Goal: Task Accomplishment & Management: Complete application form

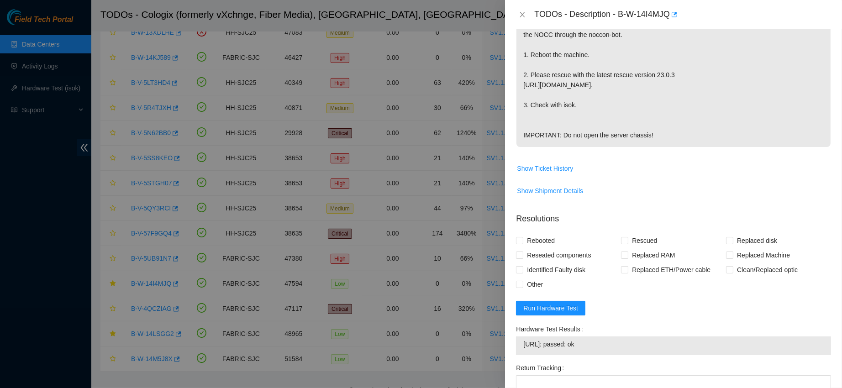
scroll to position [385, 0]
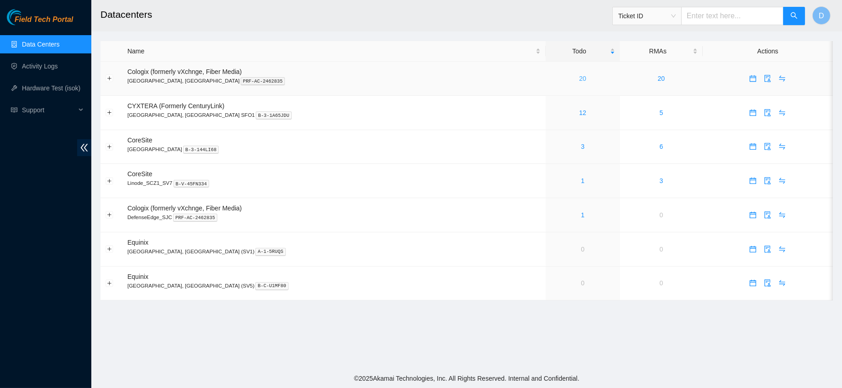
click at [579, 78] on link "20" at bounding box center [582, 78] width 7 height 7
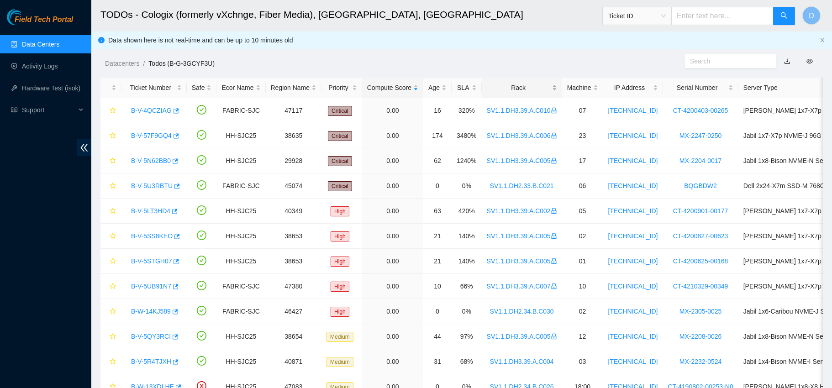
click at [518, 83] on div "Rack" at bounding box center [522, 88] width 70 height 10
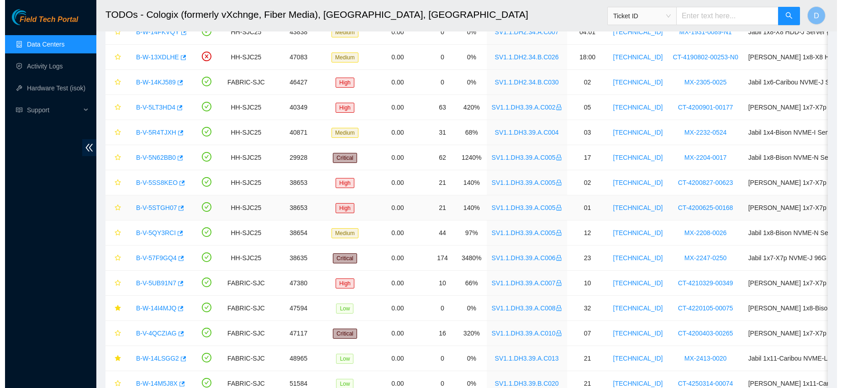
scroll to position [250, 0]
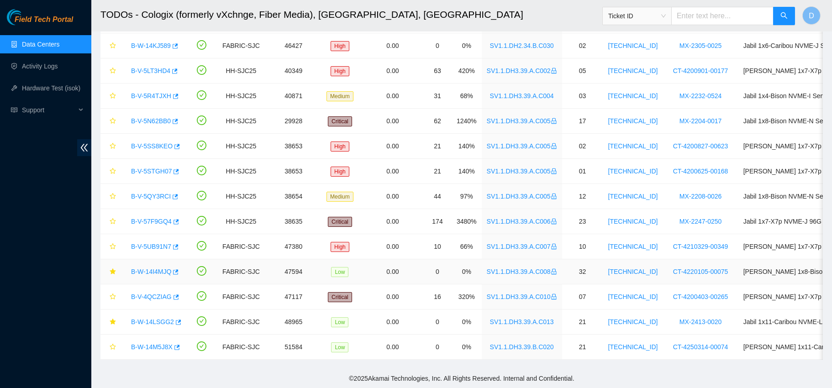
click at [150, 268] on link "B-W-14I4MJQ" at bounding box center [151, 271] width 40 height 7
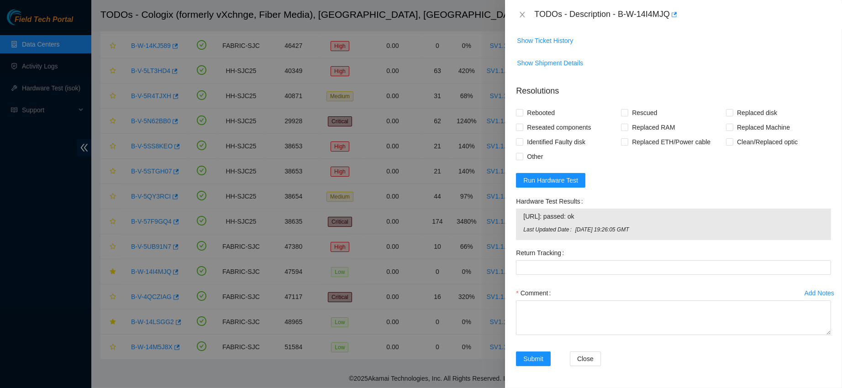
scroll to position [383, 0]
click at [529, 320] on textarea "Comment" at bounding box center [673, 318] width 315 height 35
paste textarea "confirmed with nocc that ticket was safe verified sn on machine powered down ma…"
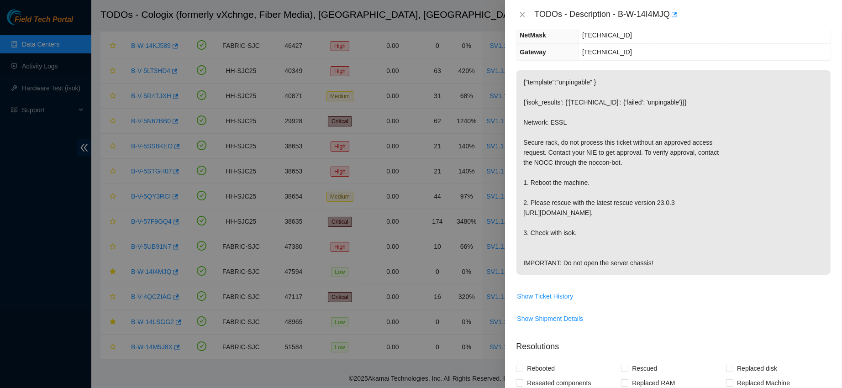
scroll to position [0, 0]
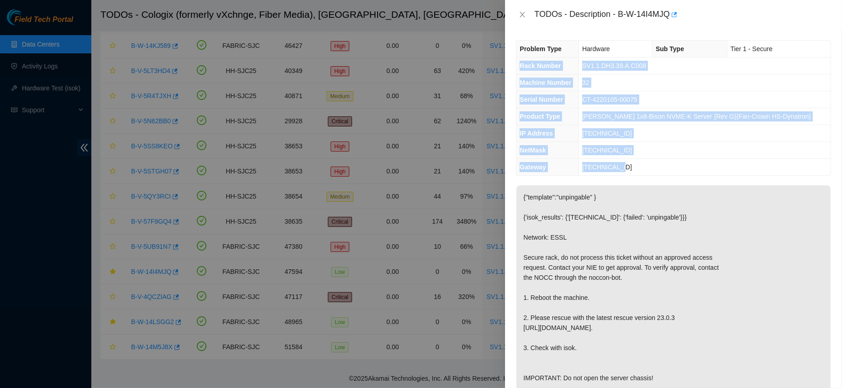
drag, startPoint x: 521, startPoint y: 64, endPoint x: 649, endPoint y: 161, distance: 160.2
click at [649, 161] on tbody "Problem Type Hardware Sub Type Tier 1 - Secure Rack Number SV1.1.DH3.39.A.C008 …" at bounding box center [674, 108] width 314 height 135
copy tbody "Rack Number SV1.1.DH3.39.A.C008 Machine Number 32 Serial Number CT-4220105-0007…"
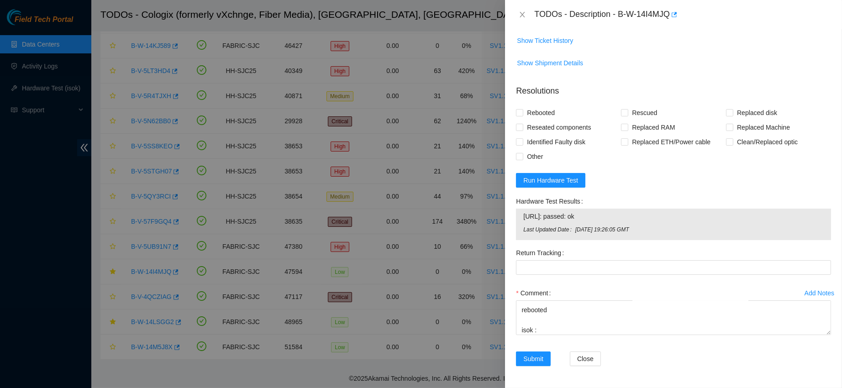
scroll to position [397, 0]
click at [535, 318] on textarea "confirmed with nocc that ticket was safe verified sn on machine powered down ma…" at bounding box center [673, 318] width 315 height 35
paste textarea "Rack Number SV1.1.DH3.39.A.C008 Machine Number 32 Serial Number CT-4220105-0007…"
click at [545, 333] on textarea "confirmed with nocc that ticket was safe verified sn on machine powered down ma…" at bounding box center [673, 318] width 315 height 35
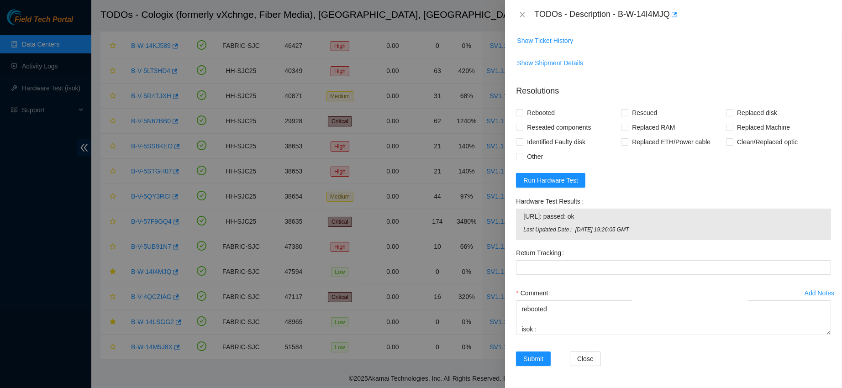
click at [548, 212] on span "[URL]: passed: ok" at bounding box center [674, 217] width 301 height 10
copy span "[URL]: passed: ok"
click at [556, 328] on textarea "confirmed with nocc that ticket was safe verified sn on machine powered down ma…" at bounding box center [673, 318] width 315 height 35
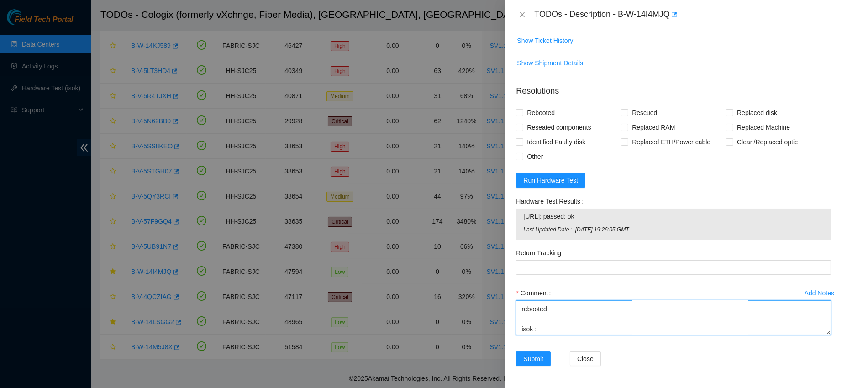
paste textarea "[URL]: passed: ok"
type textarea "confirmed with nocc that ticket was safe verified sn on machine powered down ma…"
click at [534, 116] on span "Rebooted" at bounding box center [541, 113] width 35 height 15
click at [523, 116] on input "Rebooted" at bounding box center [519, 112] width 6 height 6
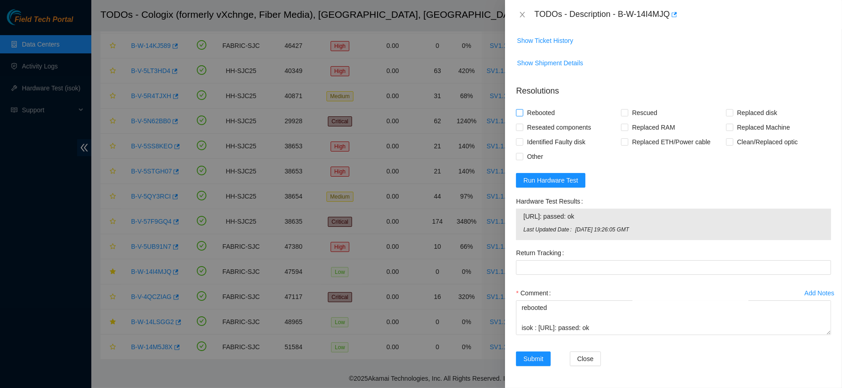
checkbox input "true"
click at [621, 113] on input "Rescued" at bounding box center [624, 112] width 6 height 6
checkbox input "true"
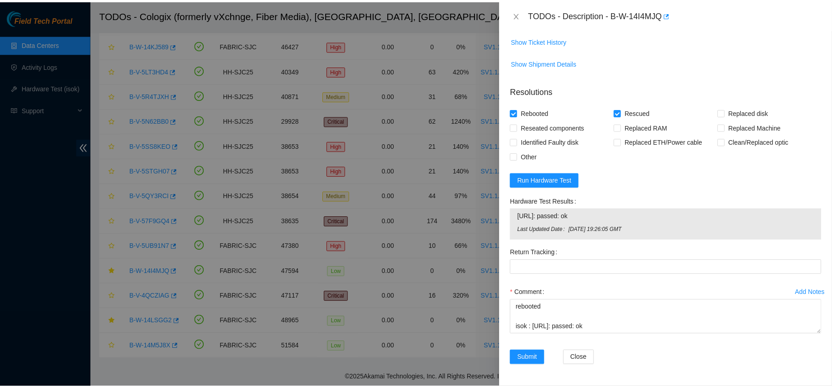
scroll to position [200, 0]
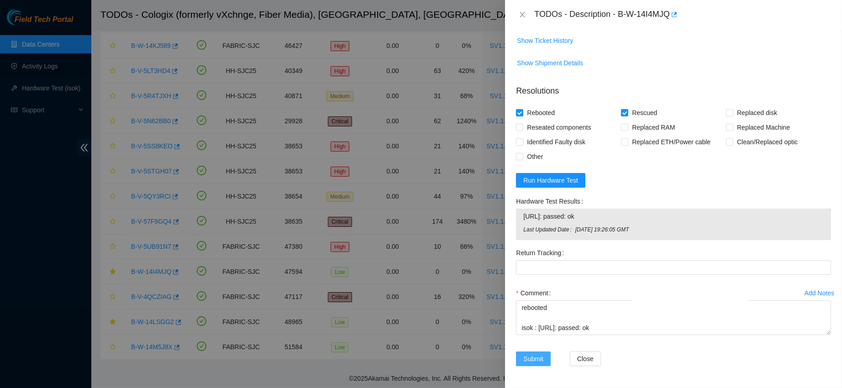
click at [538, 354] on span "Submit" at bounding box center [534, 359] width 20 height 10
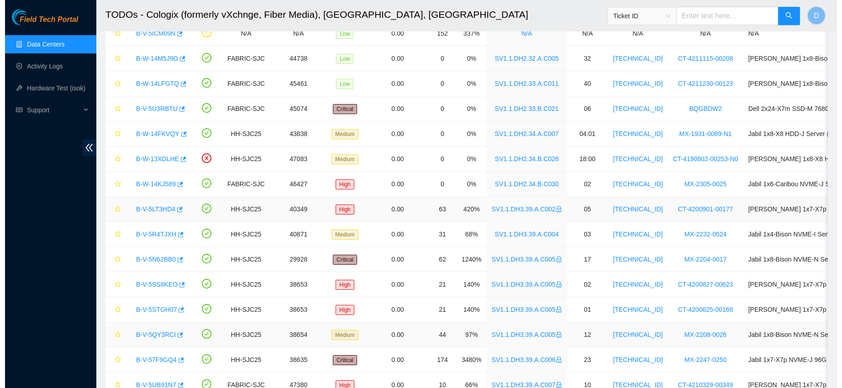
scroll to position [97, 0]
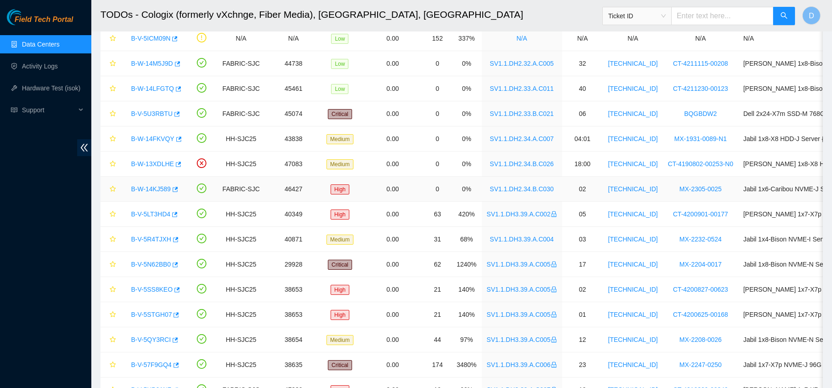
click at [142, 187] on link "B-W-14KJ589" at bounding box center [151, 188] width 40 height 7
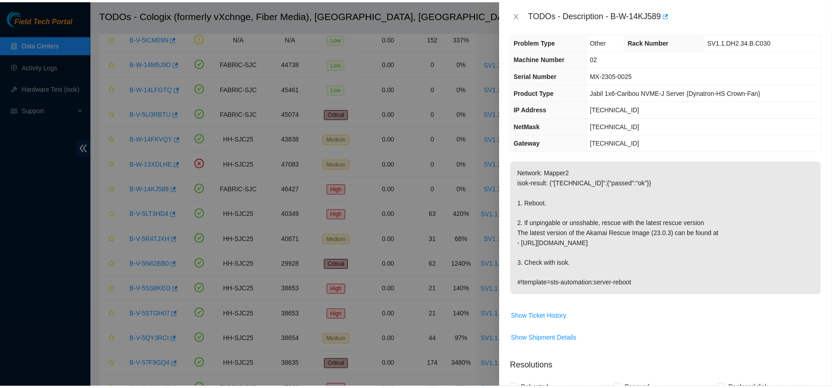
scroll to position [0, 0]
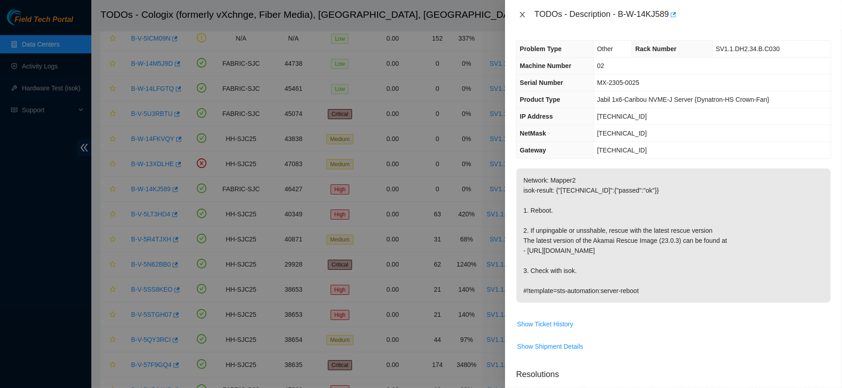
click at [519, 15] on icon "close" at bounding box center [522, 14] width 7 height 7
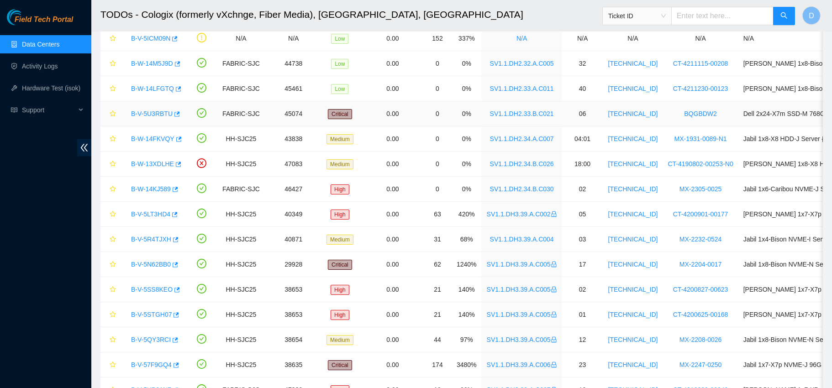
click at [146, 115] on link "B-V-5U3RBTU" at bounding box center [152, 113] width 42 height 7
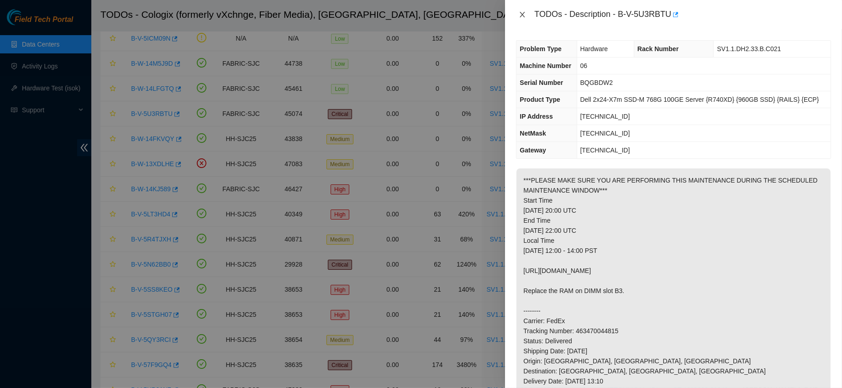
click at [524, 13] on icon "close" at bounding box center [522, 14] width 7 height 7
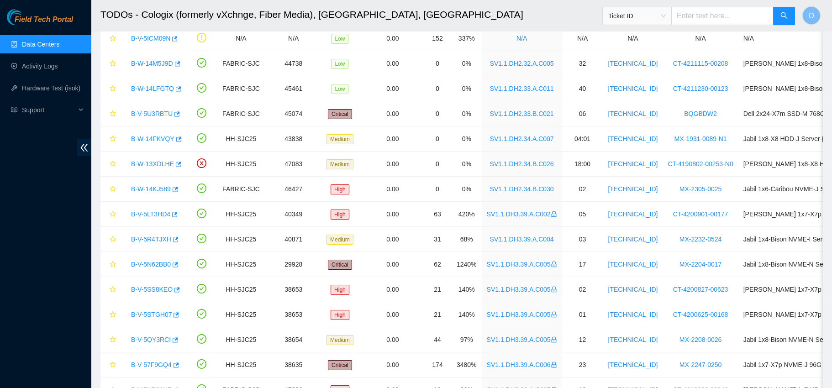
click at [524, 13] on h2 "TODOs - Cologix (formerly vXchnge, Fiber Media), [GEOGRAPHIC_DATA], [GEOGRAPHIC…" at bounding box center [386, 14] width 570 height 29
click at [55, 44] on link "Data Centers" at bounding box center [40, 44] width 37 height 7
